Goal: Task Accomplishment & Management: Manage account settings

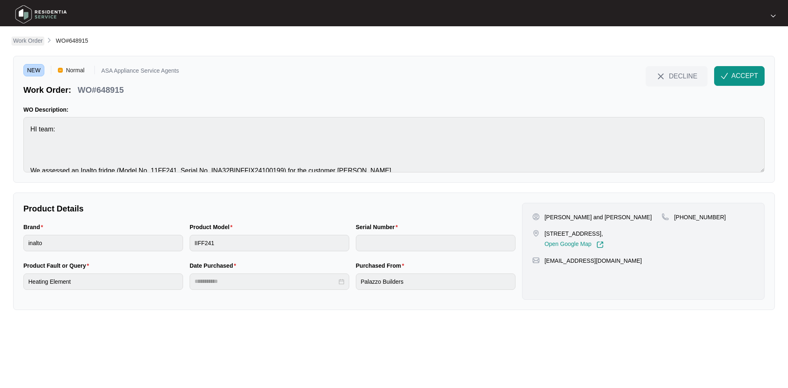
click at [29, 41] on p "Work Order" at bounding box center [28, 41] width 30 height 8
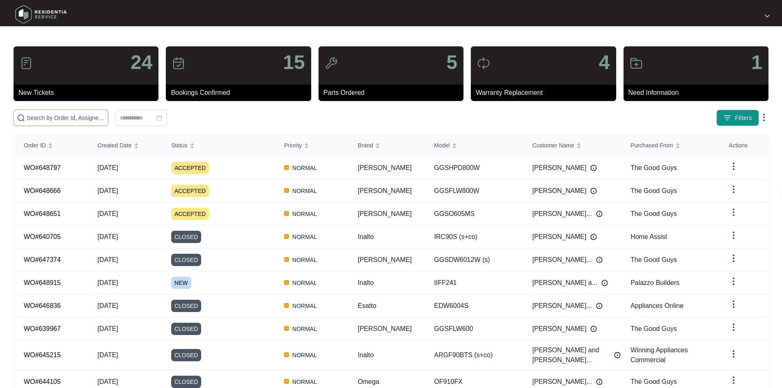
click at [108, 113] on span at bounding box center [60, 118] width 95 height 16
click at [105, 118] on input "text" at bounding box center [66, 117] width 78 height 9
paste input "648797"
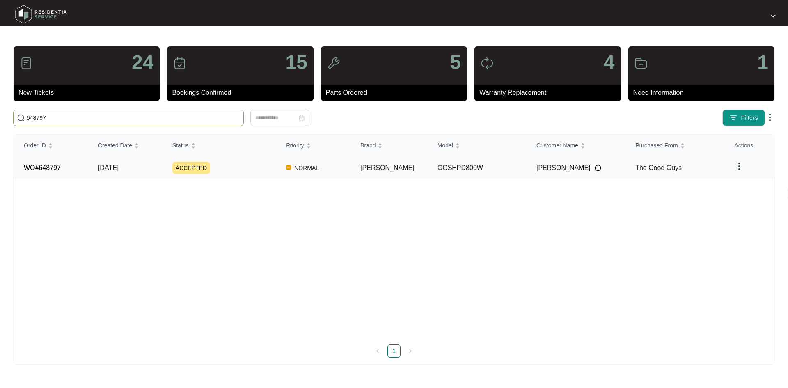
type input "648797"
click at [96, 163] on td "[DATE]" at bounding box center [125, 167] width 74 height 23
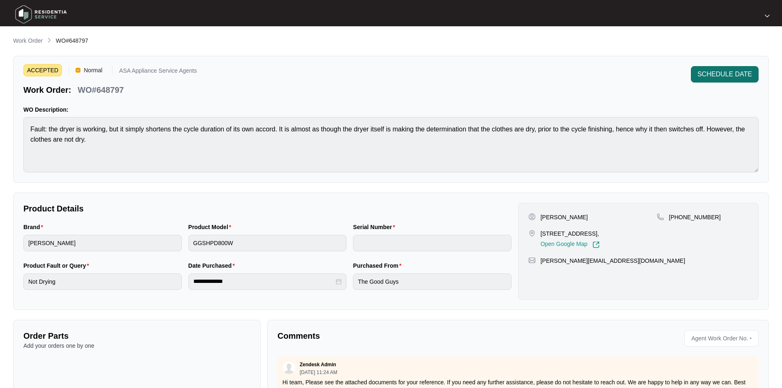
click at [724, 69] on span "SCHEDULE DATE" at bounding box center [724, 74] width 55 height 10
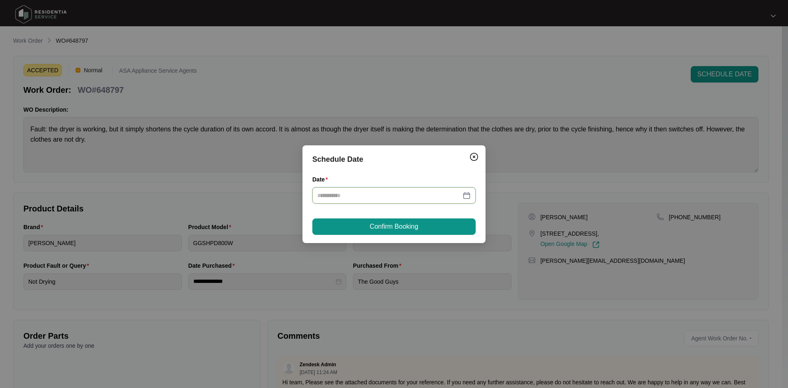
drag, startPoint x: 442, startPoint y: 196, endPoint x: 456, endPoint y: 197, distance: 14.0
click at [443, 196] on input "Date" at bounding box center [389, 195] width 144 height 9
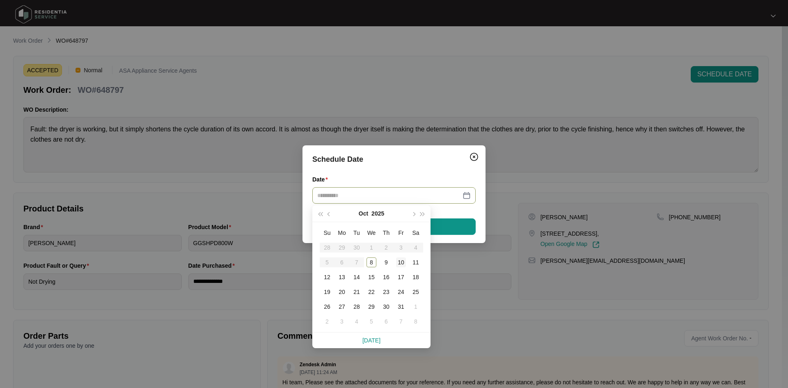
click at [398, 263] on div "10" at bounding box center [401, 262] width 10 height 10
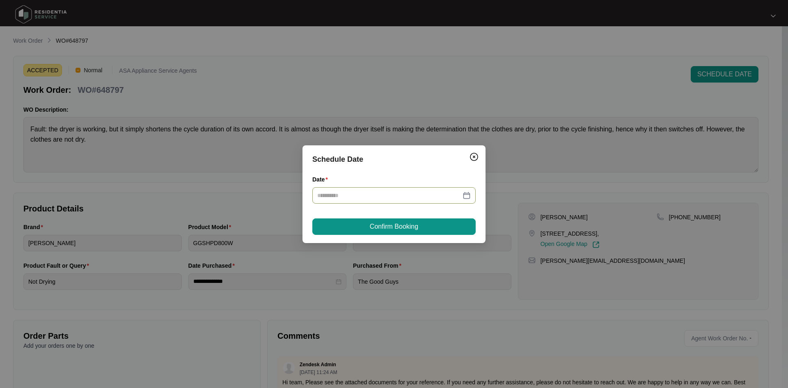
type input "**********"
click at [378, 226] on span "Confirm Booking" at bounding box center [394, 227] width 48 height 10
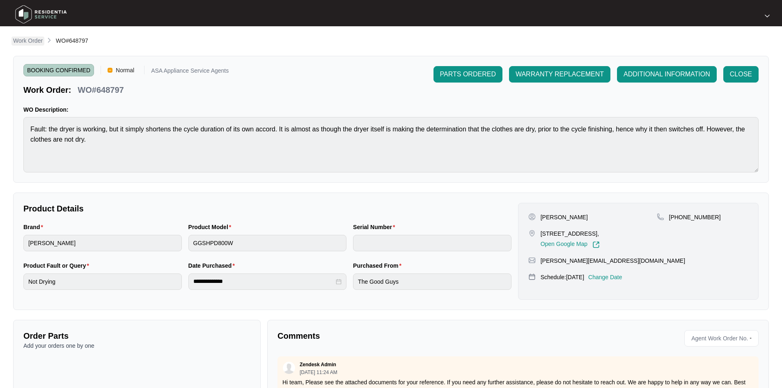
click at [32, 43] on p "Work Order" at bounding box center [28, 41] width 30 height 8
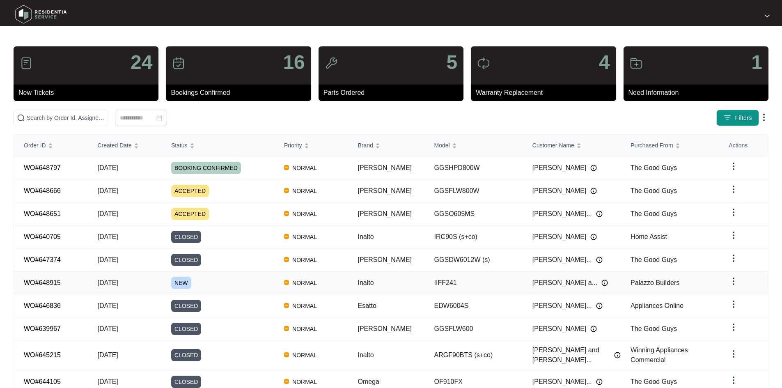
click at [161, 280] on td "[DATE]" at bounding box center [123, 282] width 73 height 23
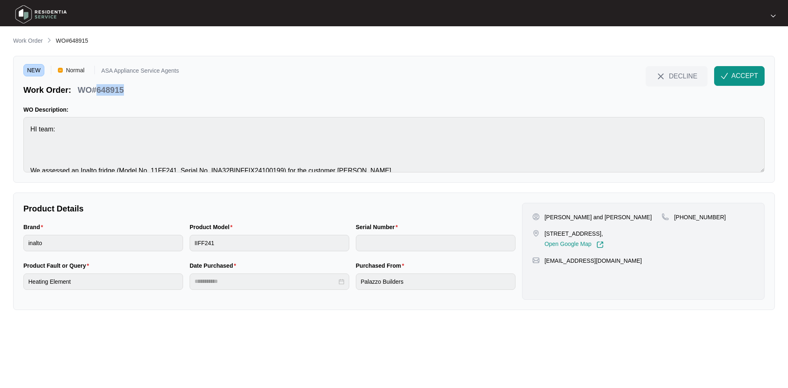
drag, startPoint x: 96, startPoint y: 85, endPoint x: 125, endPoint y: 90, distance: 29.1
click at [125, 90] on div "WO#648915" at bounding box center [100, 88] width 53 height 14
copy p "648915"
click at [738, 72] on span "ACCEPT" at bounding box center [744, 76] width 27 height 10
